Goal: Task Accomplishment & Management: Use online tool/utility

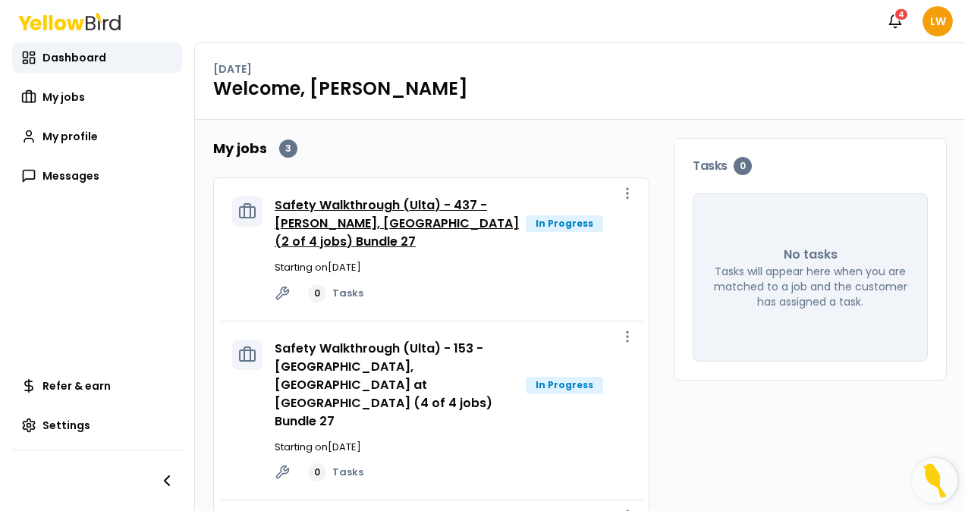
scroll to position [112, 0]
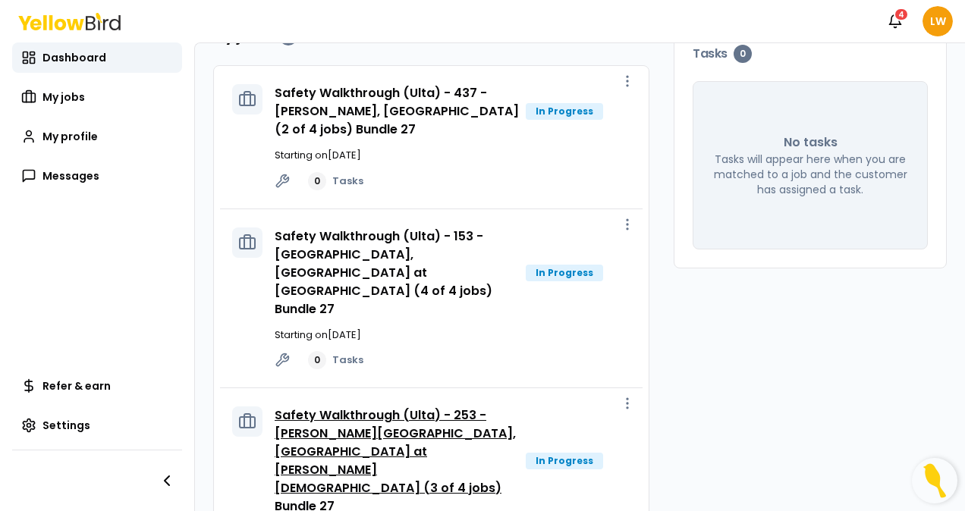
click at [463, 407] on link "Safety Walkthrough (Ulta) - 253 - [PERSON_NAME][GEOGRAPHIC_DATA], [GEOGRAPHIC_D…" at bounding box center [395, 461] width 241 height 109
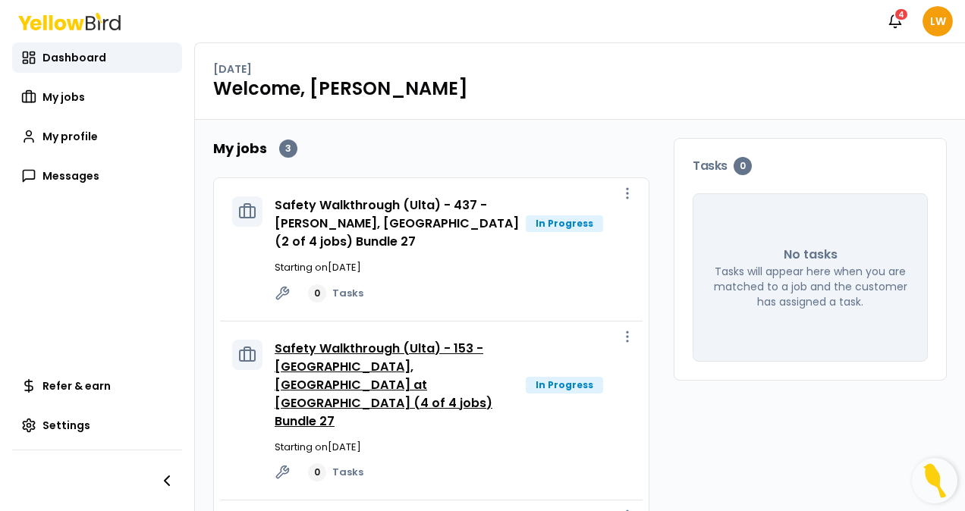
click at [372, 361] on link "Safety Walkthrough (Ulta) - 153 - [GEOGRAPHIC_DATA], [GEOGRAPHIC_DATA] at [GEOG…" at bounding box center [384, 385] width 218 height 90
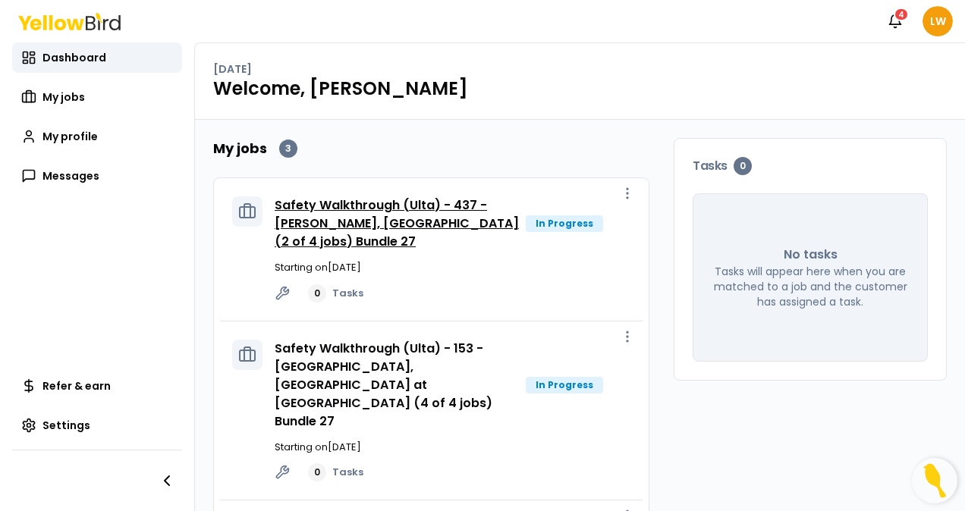
click at [355, 210] on link "Safety Walkthrough (Ulta) - 437 - [PERSON_NAME], [GEOGRAPHIC_DATA] (2 of 4 jobs…" at bounding box center [397, 224] width 244 height 54
